Goal: Navigation & Orientation: Find specific page/section

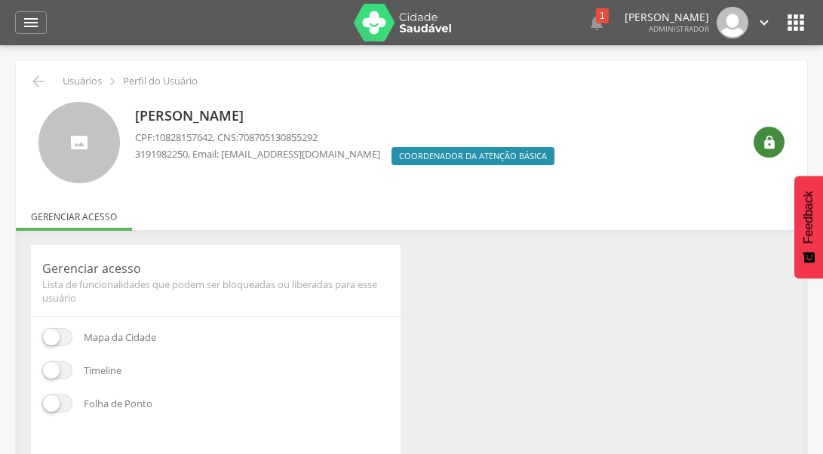
click at [764, 143] on icon "" at bounding box center [769, 142] width 15 height 15
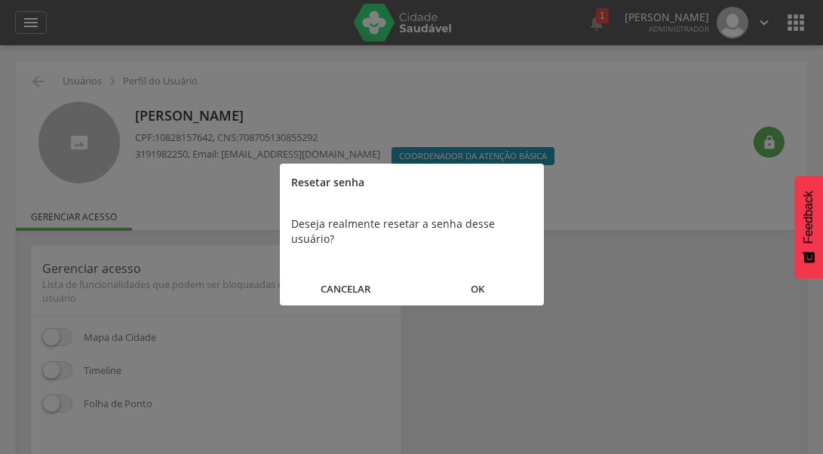
click at [471, 280] on button "OK" at bounding box center [478, 289] width 132 height 32
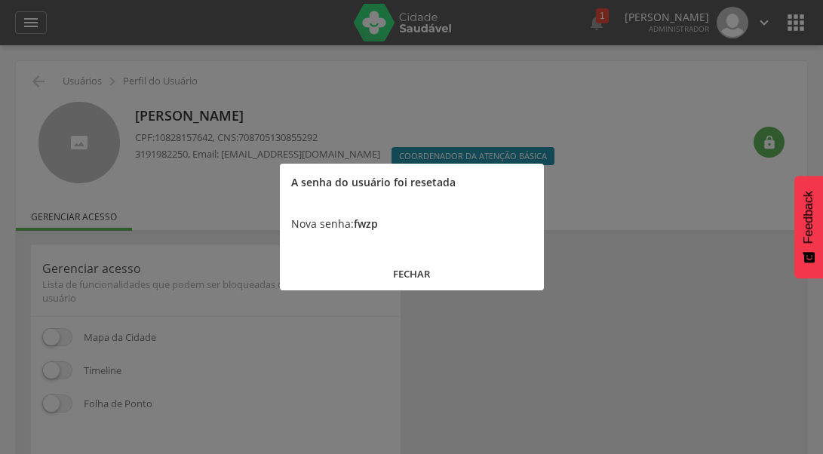
click at [370, 220] on b "fwzp" at bounding box center [366, 224] width 24 height 14
copy b "fwzp"
click at [271, 134] on div at bounding box center [411, 227] width 823 height 454
click at [406, 272] on button "FECHAR" at bounding box center [412, 274] width 264 height 32
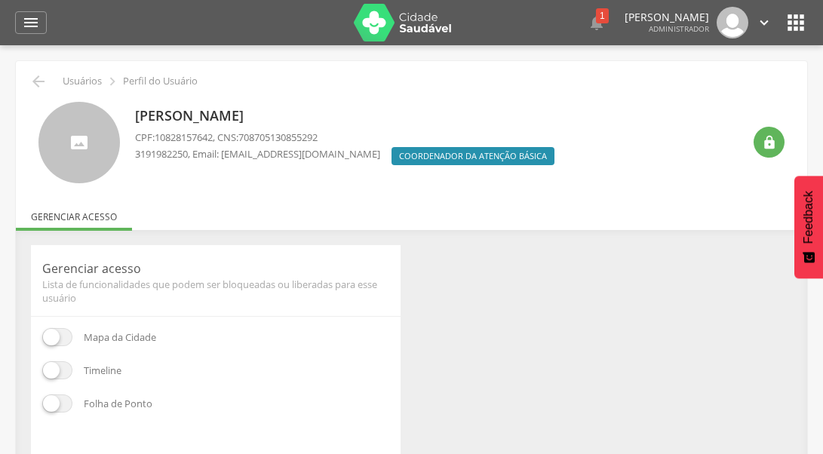
click at [204, 136] on span "10828157642" at bounding box center [184, 138] width 58 height 14
copy span "10828157642"
drag, startPoint x: 436, startPoint y: 221, endPoint x: 450, endPoint y: 115, distance: 106.6
click at [436, 221] on ul "Início Produtividade Timeline Folha de ponto Remapeamento Gerenciar acesso Quar…" at bounding box center [411, 216] width 791 height 13
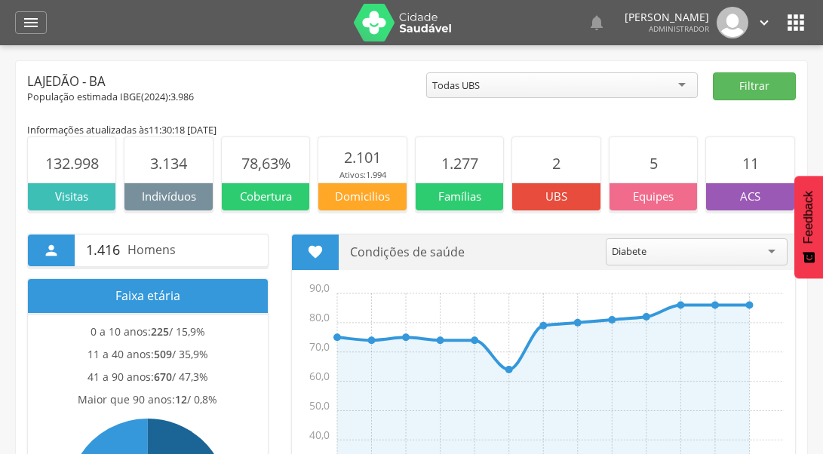
click at [788, 18] on icon "" at bounding box center [796, 23] width 24 height 24
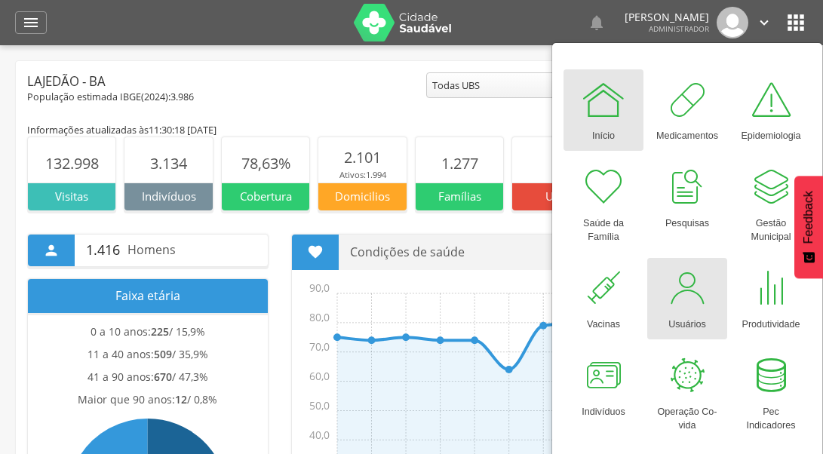
click at [672, 301] on div at bounding box center [687, 288] width 45 height 45
